Goal: Information Seeking & Learning: Learn about a topic

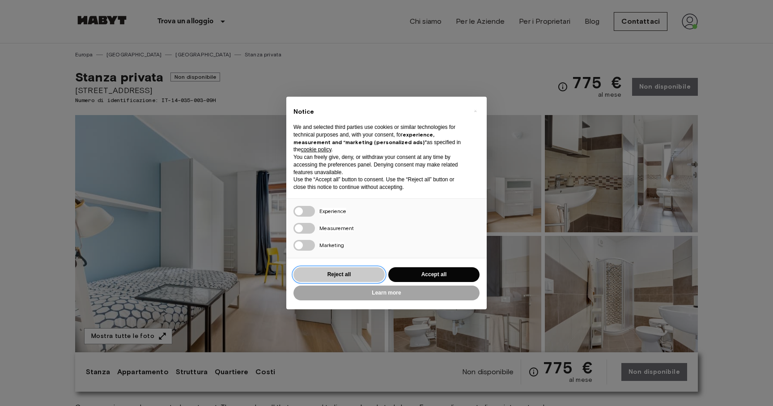
click at [345, 276] on button "Reject all" at bounding box center [338, 274] width 91 height 15
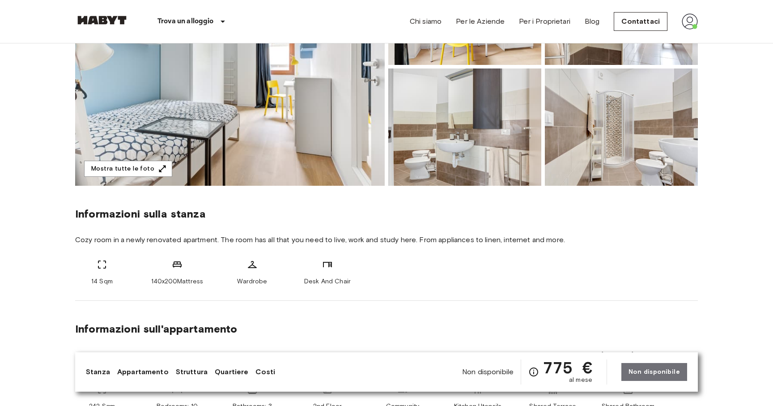
scroll to position [178, 0]
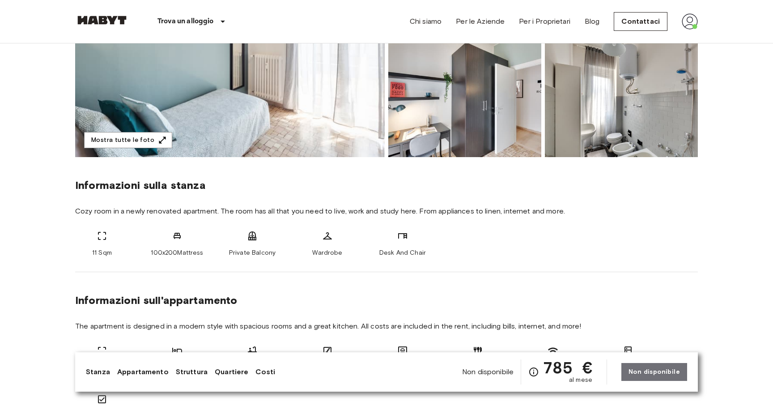
scroll to position [145, 0]
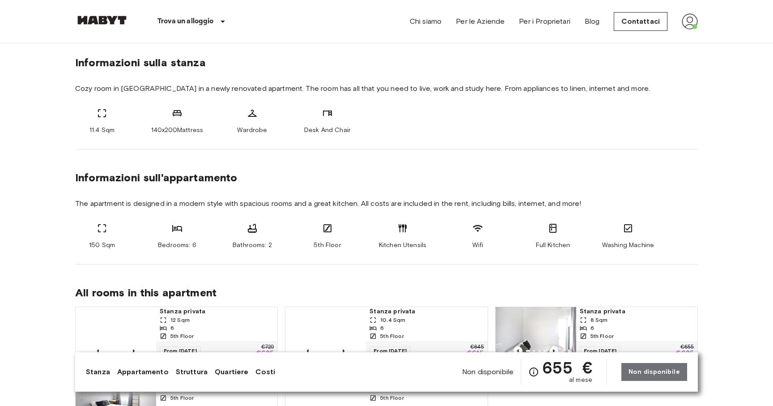
scroll to position [318, 0]
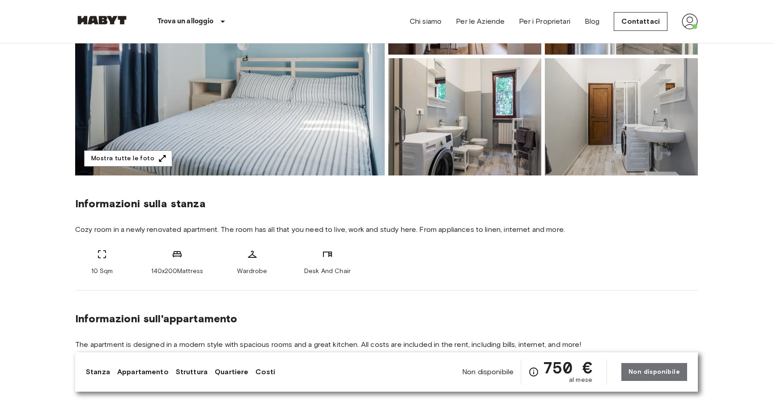
scroll to position [178, 0]
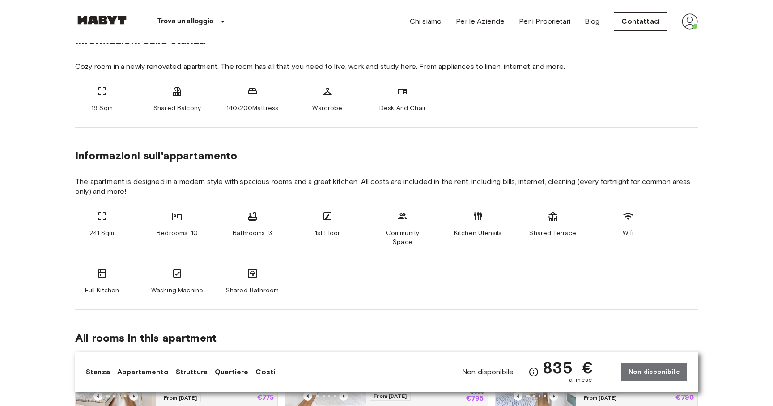
scroll to position [337, 0]
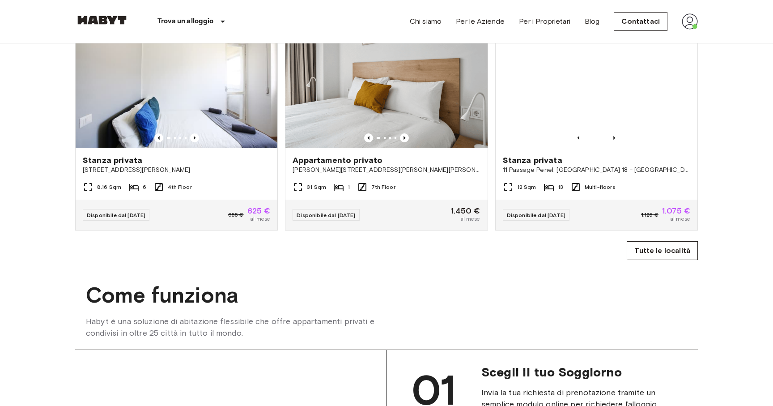
scroll to position [591, 0]
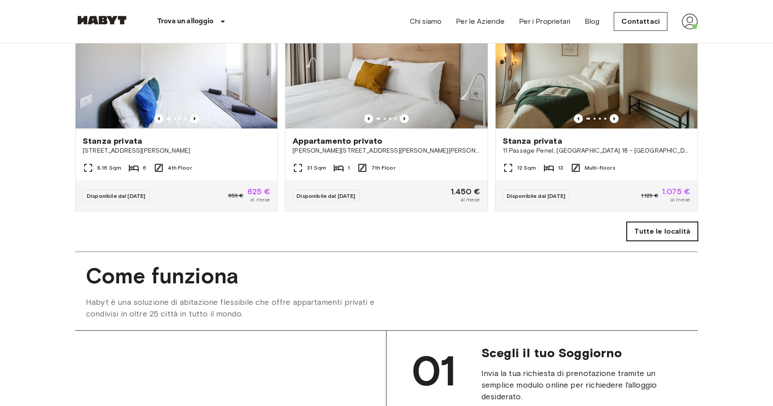
click at [668, 235] on link "Tutte le località" at bounding box center [662, 231] width 71 height 19
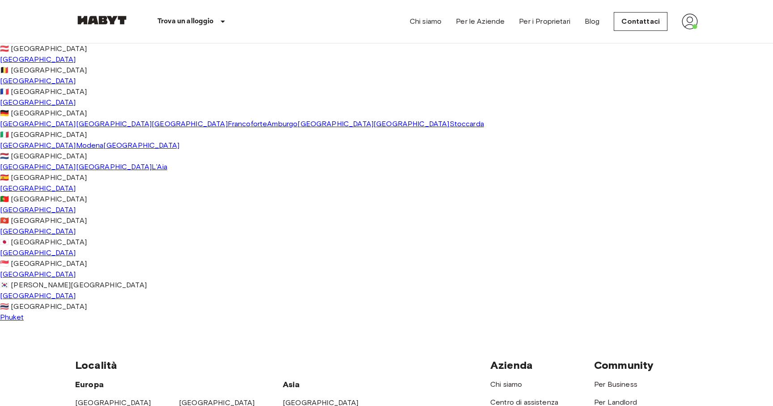
click at [31, 149] on span "[GEOGRAPHIC_DATA]" at bounding box center [38, 145] width 76 height 9
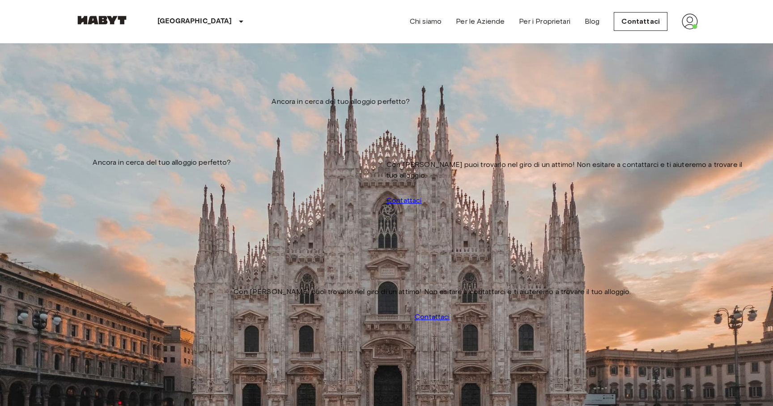
click at [187, 170] on img at bounding box center [387, 346] width 622 height 415
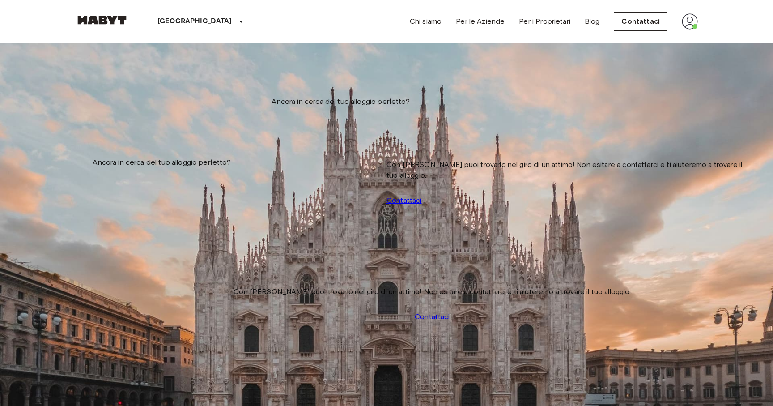
scroll to position [1440, 0]
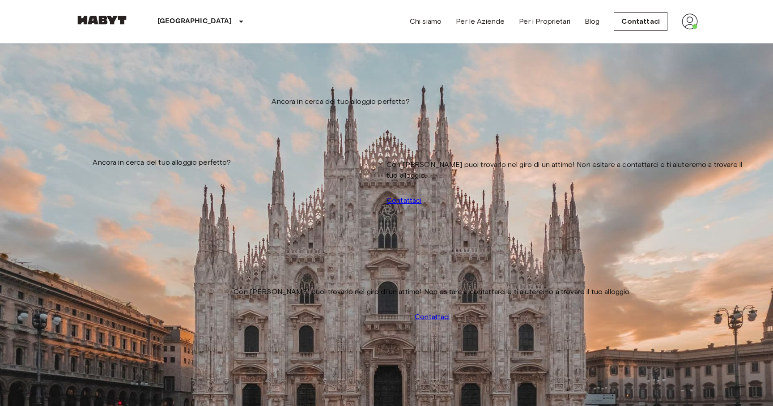
scroll to position [2058, 0]
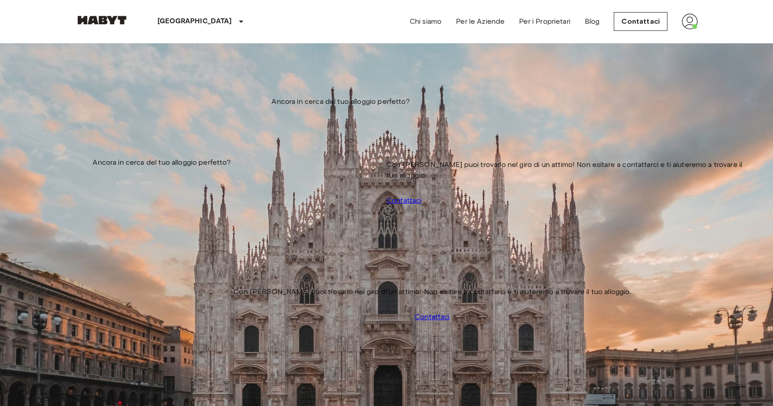
scroll to position [2486, 0]
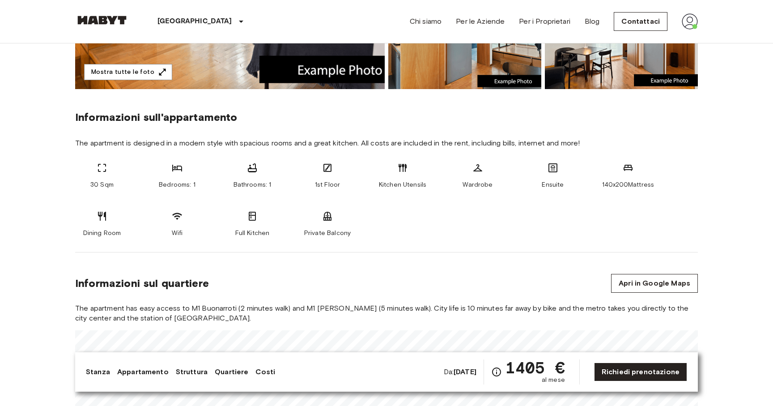
scroll to position [262, 0]
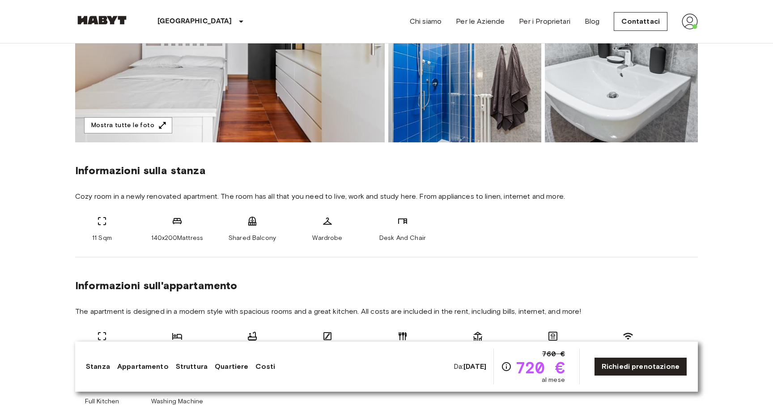
scroll to position [211, 0]
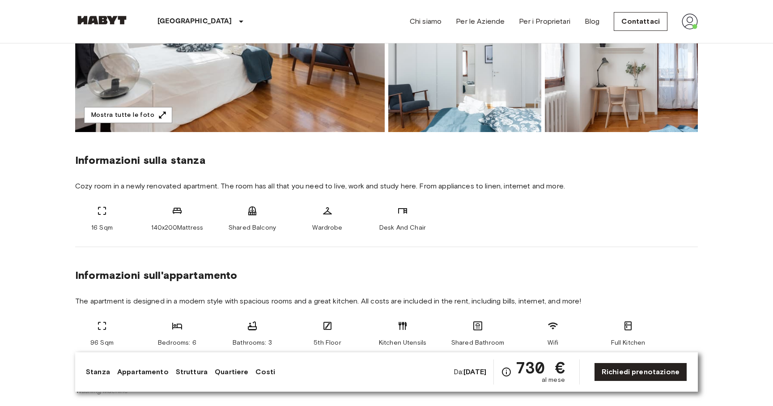
scroll to position [225, 0]
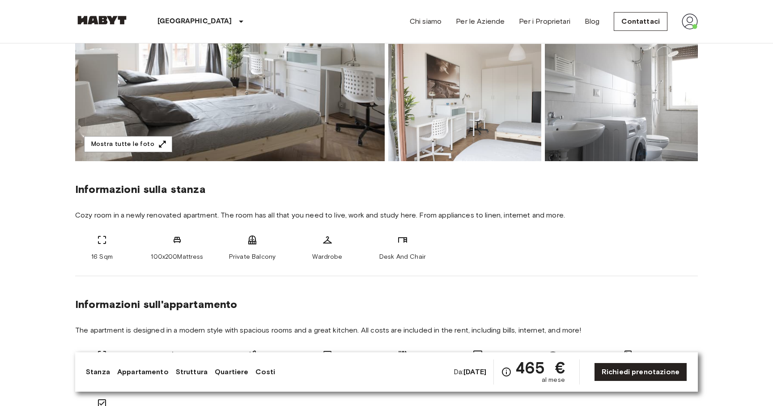
scroll to position [192, 0]
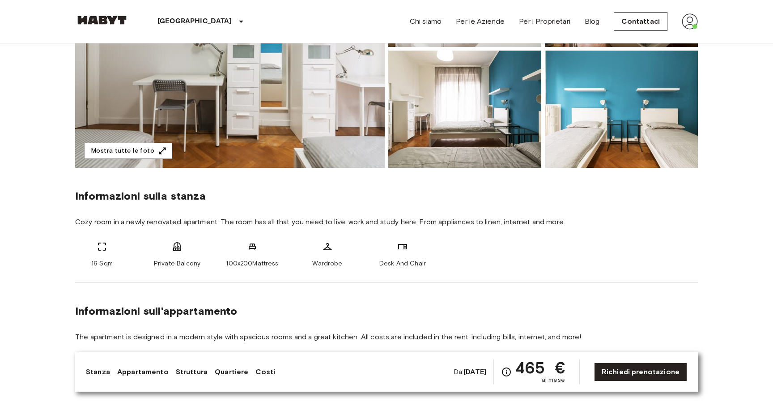
scroll to position [186, 0]
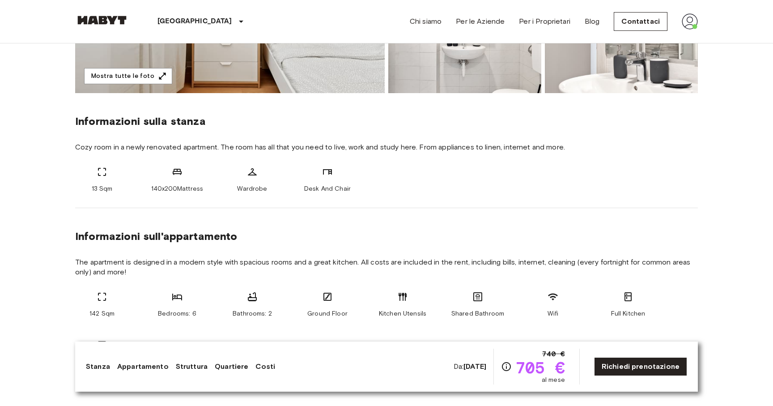
scroll to position [278, 0]
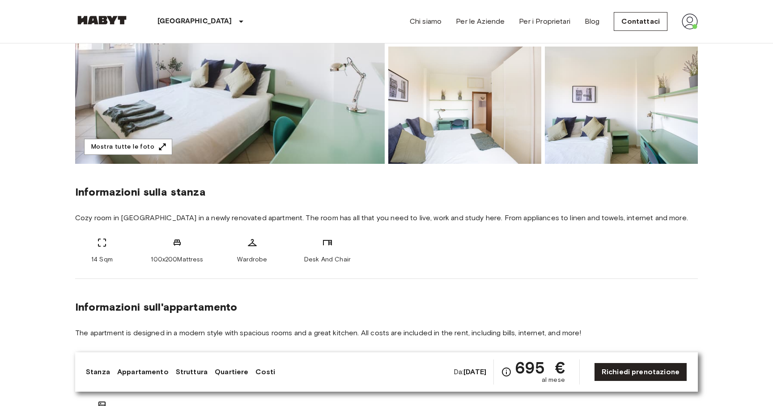
scroll to position [202, 0]
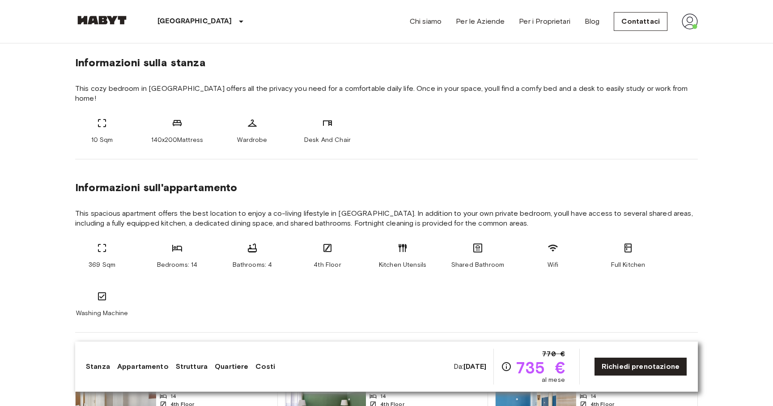
scroll to position [321, 0]
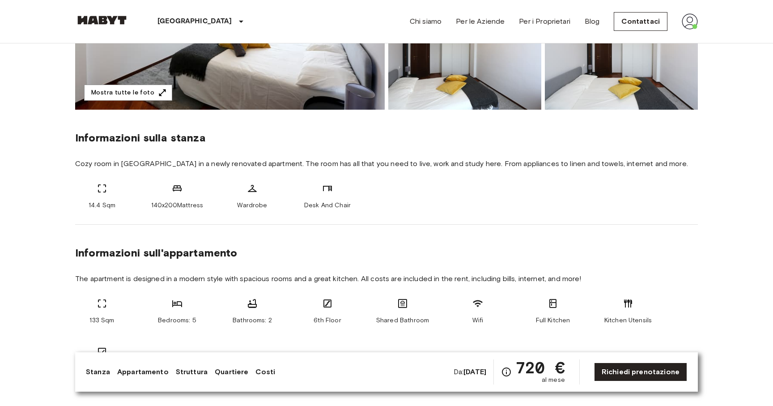
scroll to position [248, 0]
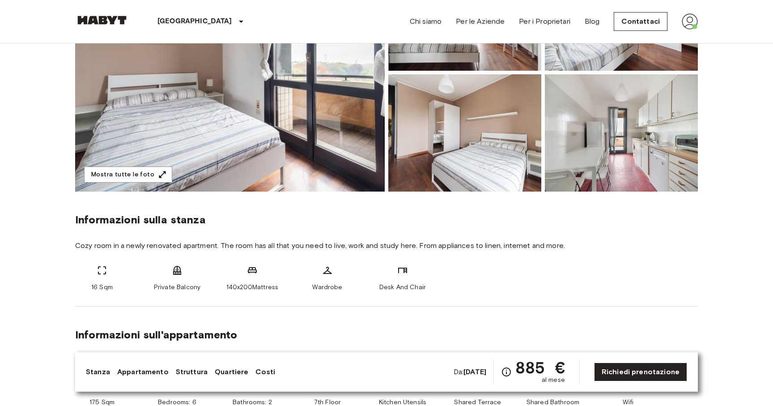
scroll to position [169, 0]
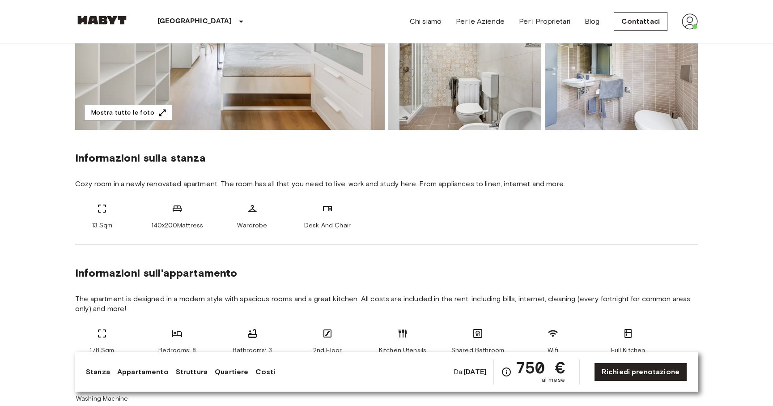
scroll to position [224, 0]
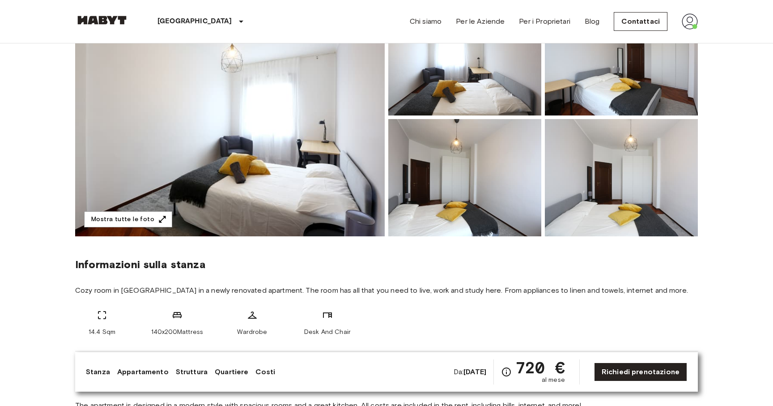
scroll to position [18, 0]
